Goal: Task Accomplishment & Management: Use online tool/utility

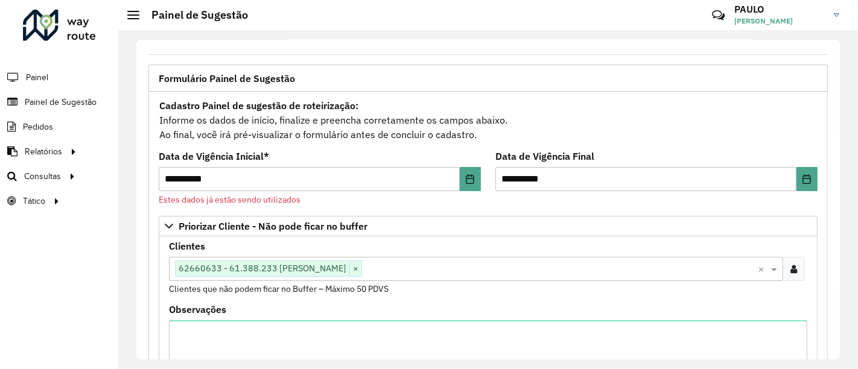
scroll to position [62, 0]
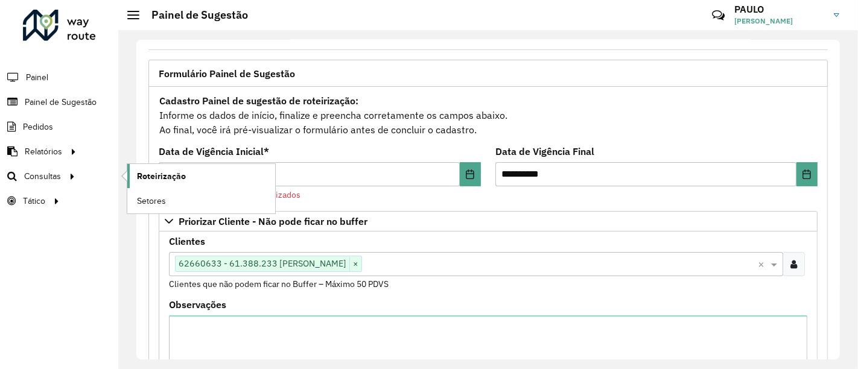
click at [144, 171] on font "Roteirização" at bounding box center [161, 176] width 49 height 10
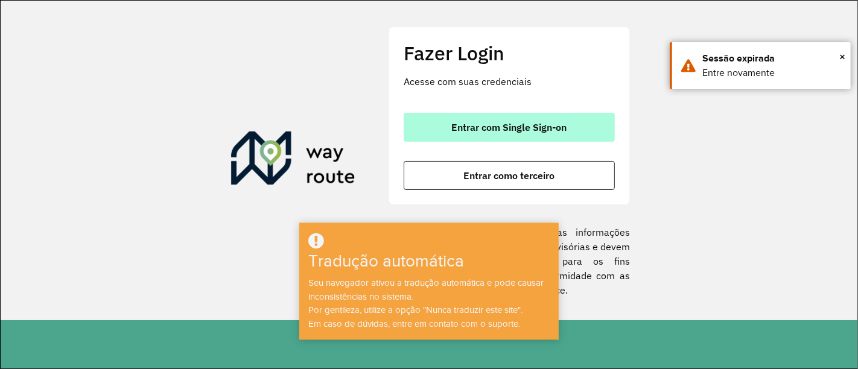
click at [443, 130] on button "Entrar com Single Sign-on" at bounding box center [509, 127] width 211 height 29
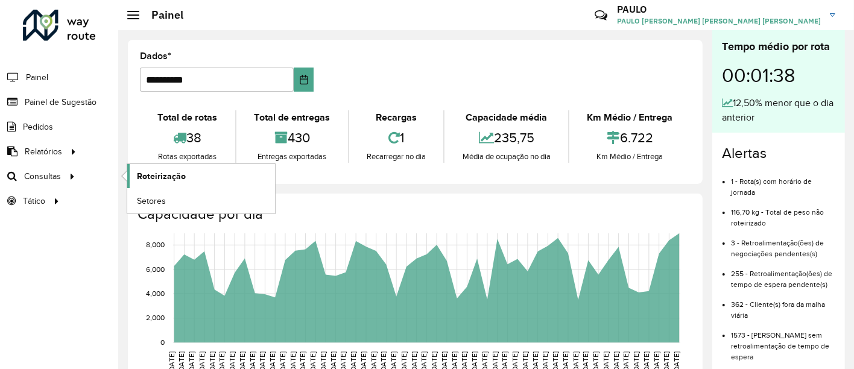
click at [175, 173] on font "Roteirização" at bounding box center [161, 176] width 49 height 10
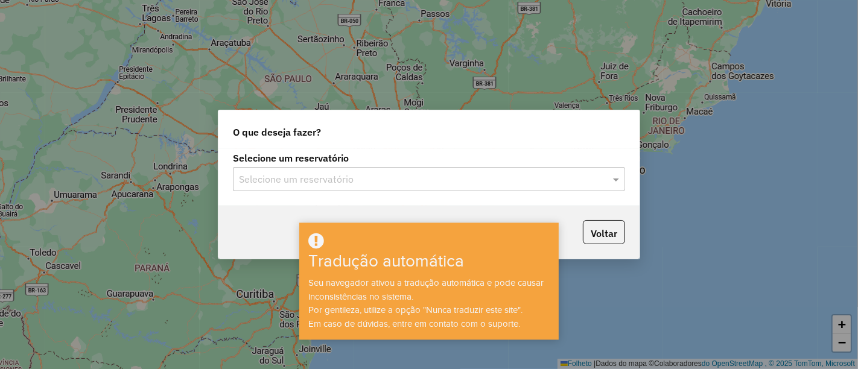
click at [517, 165] on div "Selecione um reservatório Selecione um reservatório" at bounding box center [429, 172] width 392 height 37
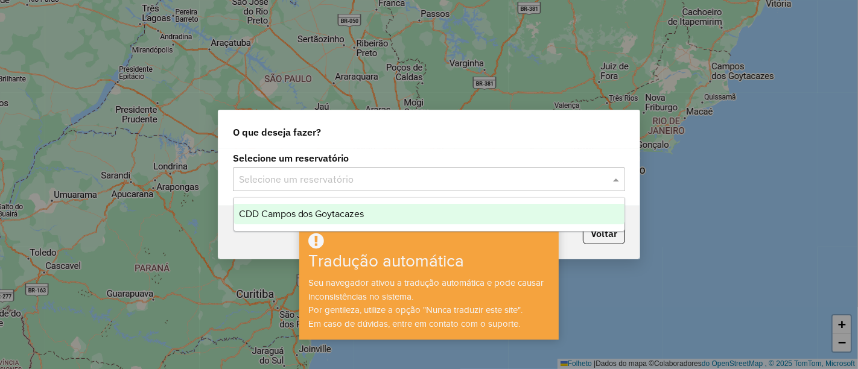
click at [509, 188] on div "Selecione um reservatório" at bounding box center [429, 179] width 392 height 24
click at [471, 208] on div "CDD Campos dos Goytacazes" at bounding box center [429, 214] width 390 height 21
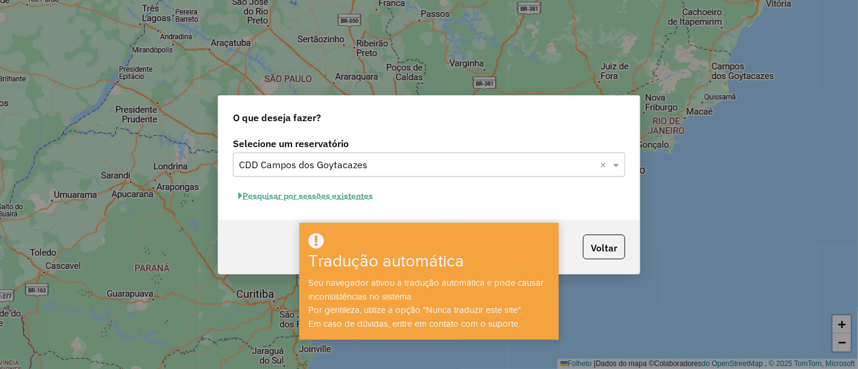
click at [338, 200] on font "Pesquisar por sessões existentes" at bounding box center [308, 196] width 130 height 11
